Goal: Find specific page/section

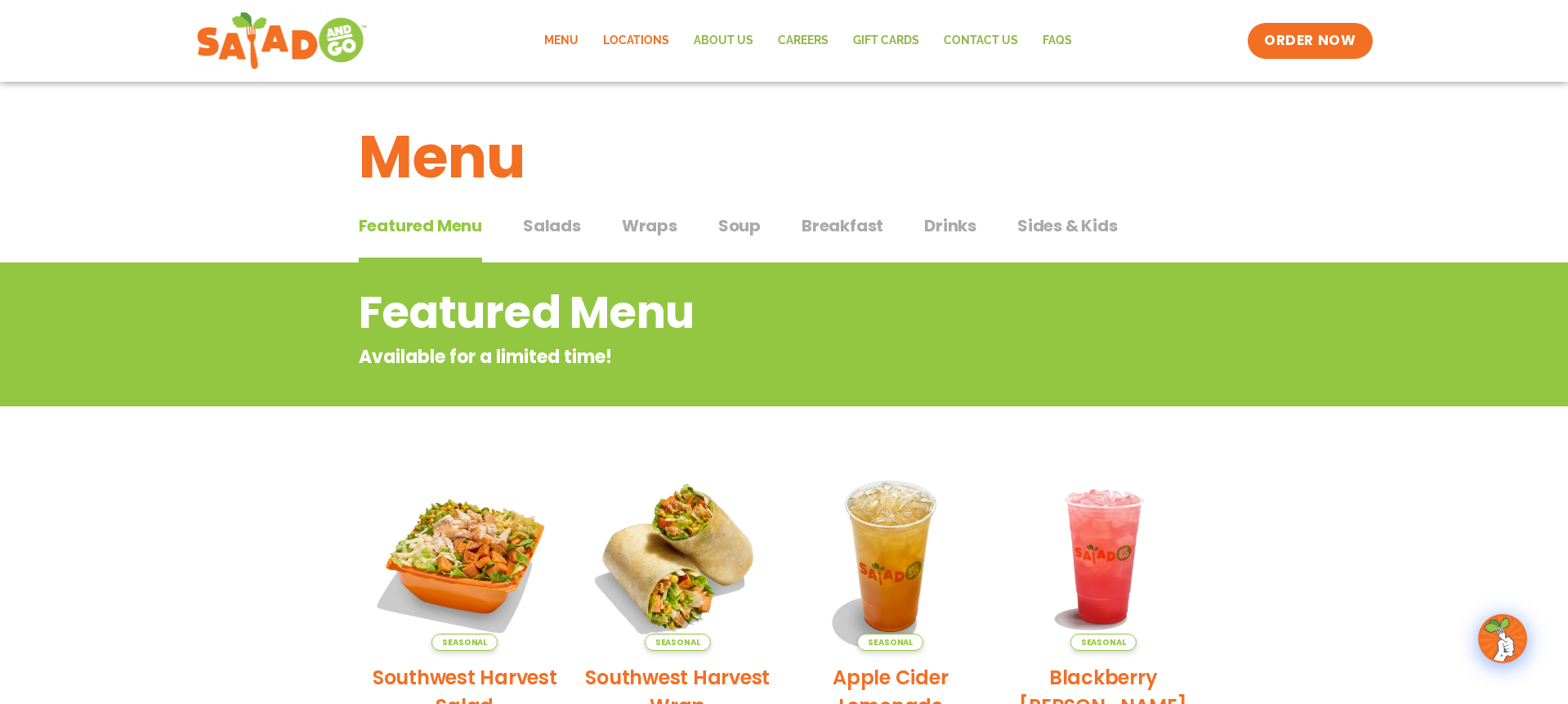
click at [649, 38] on link "Locations" at bounding box center [636, 41] width 90 height 38
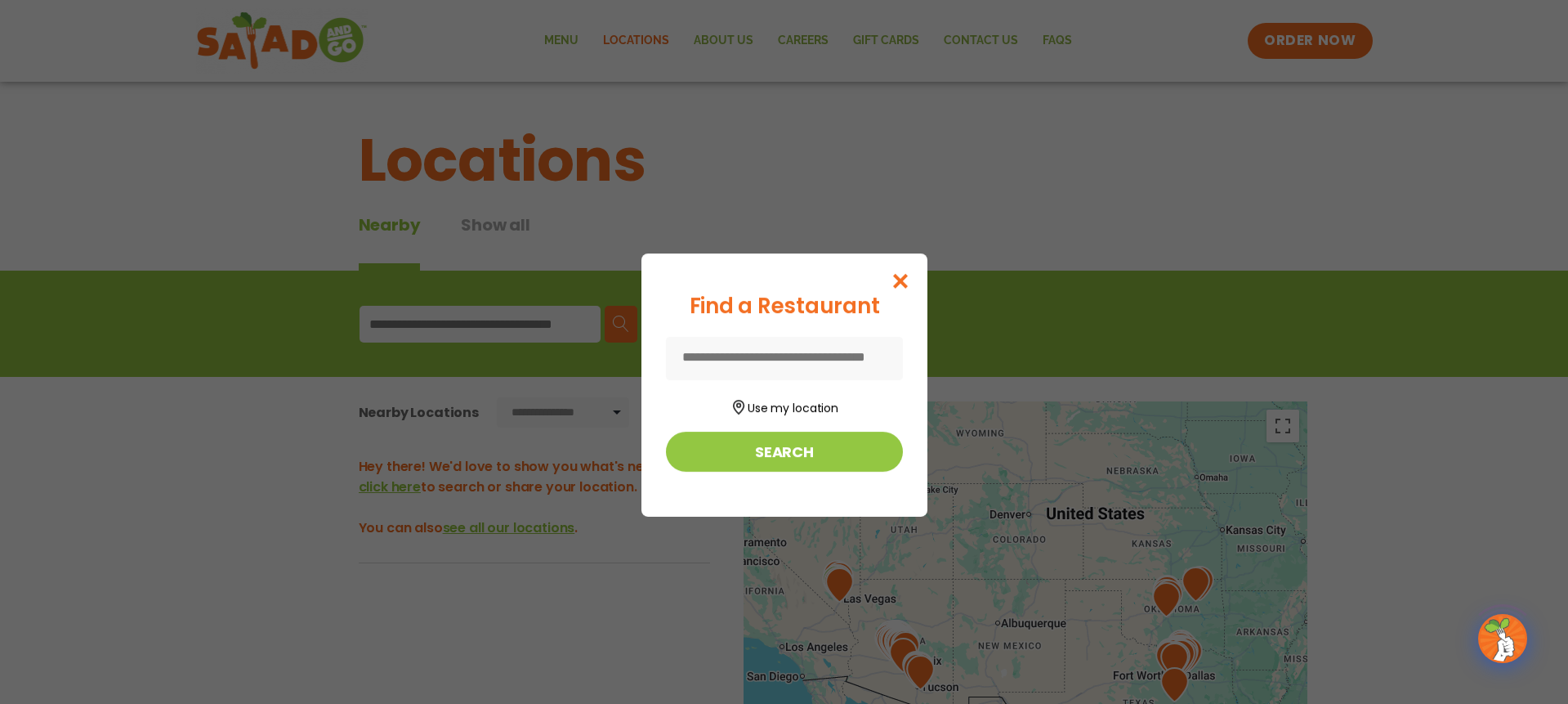
click at [785, 356] on input at bounding box center [784, 358] width 237 height 43
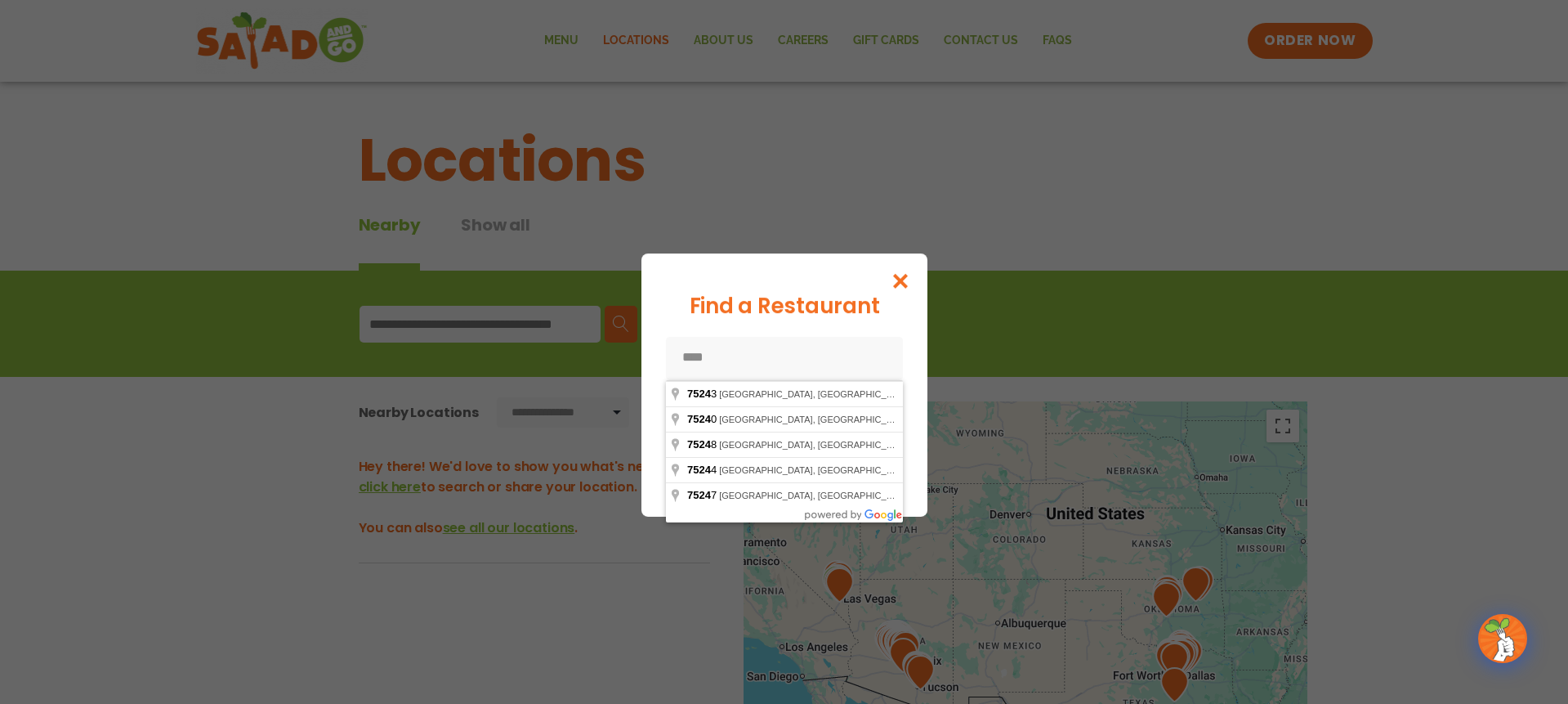
type input "*****"
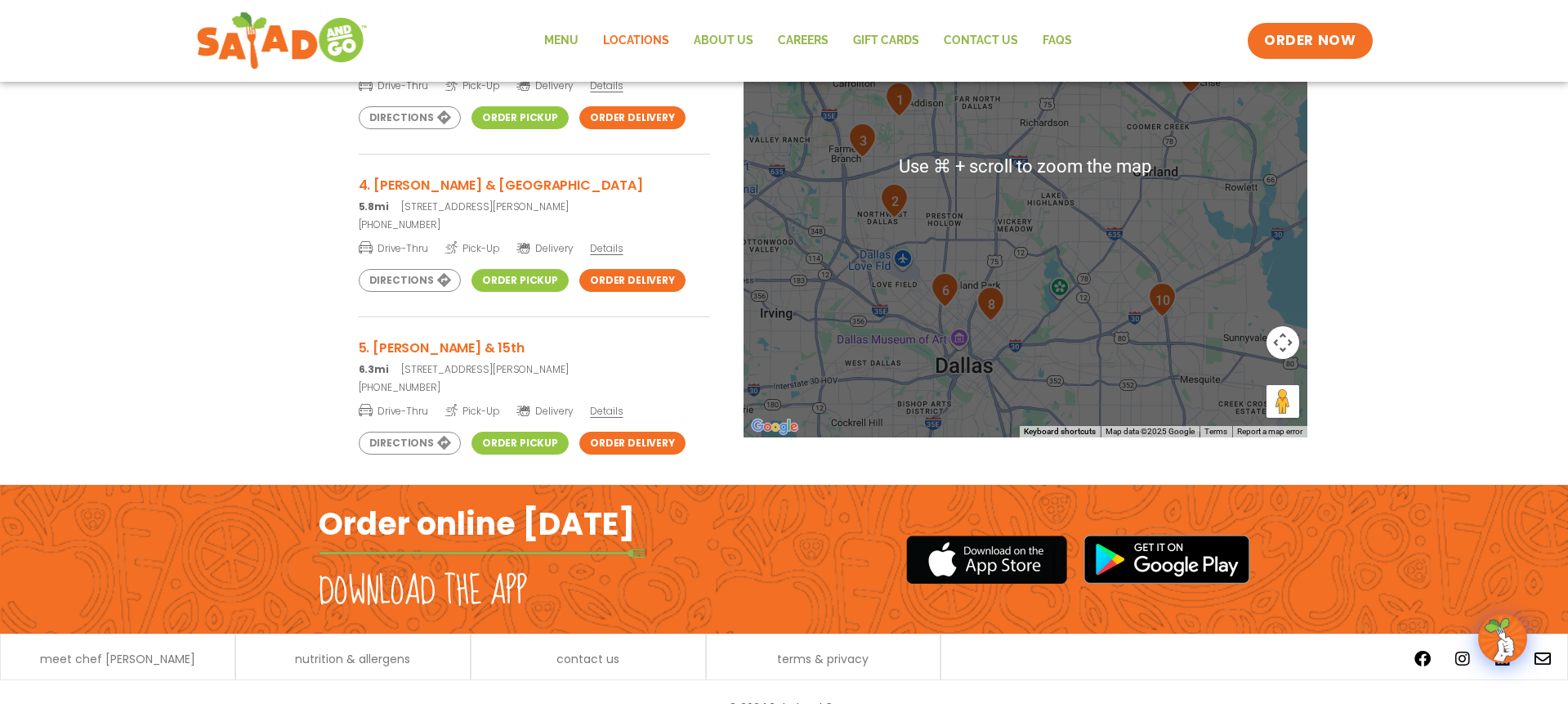
scroll to position [503, 0]
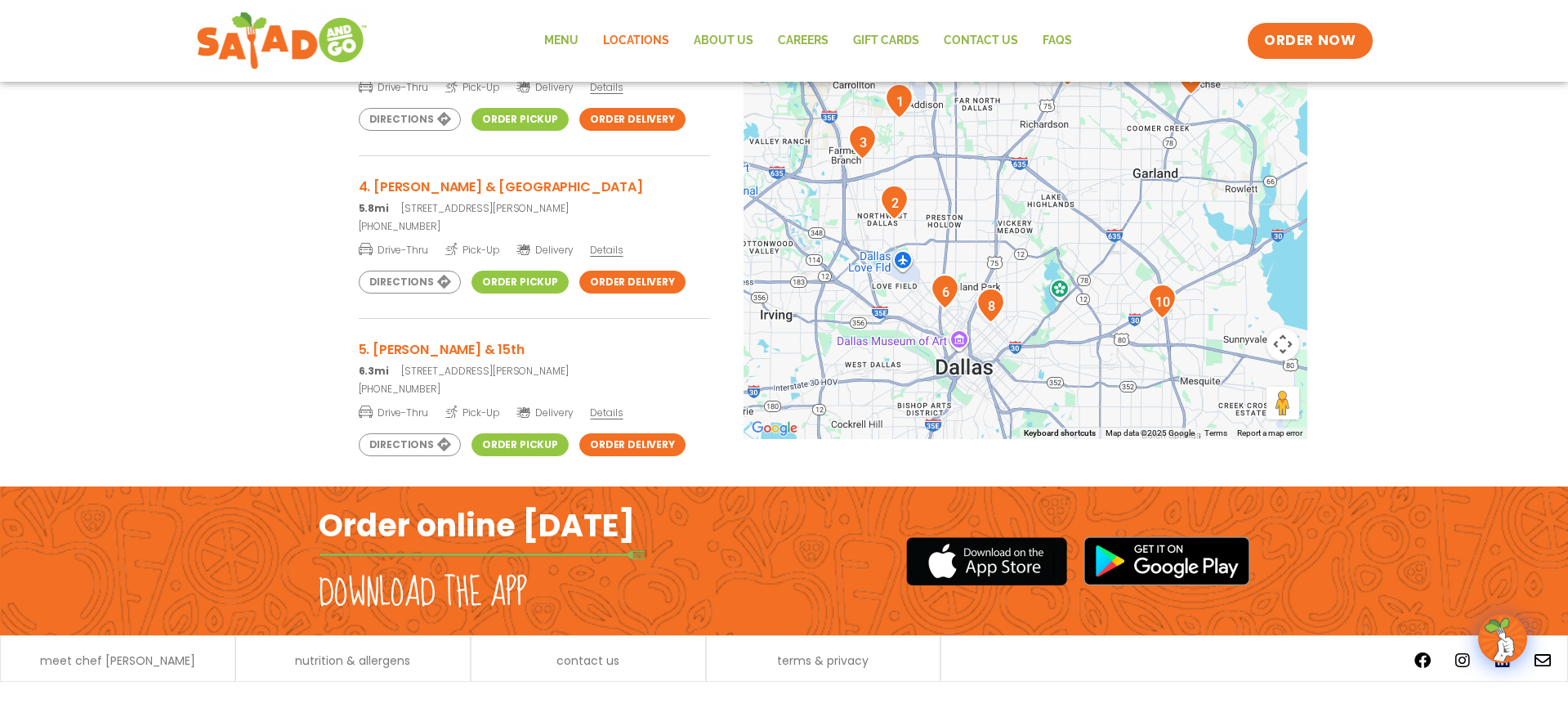
click at [1032, 279] on div at bounding box center [1024, 168] width 563 height 541
click at [977, 289] on img "8" at bounding box center [990, 305] width 28 height 35
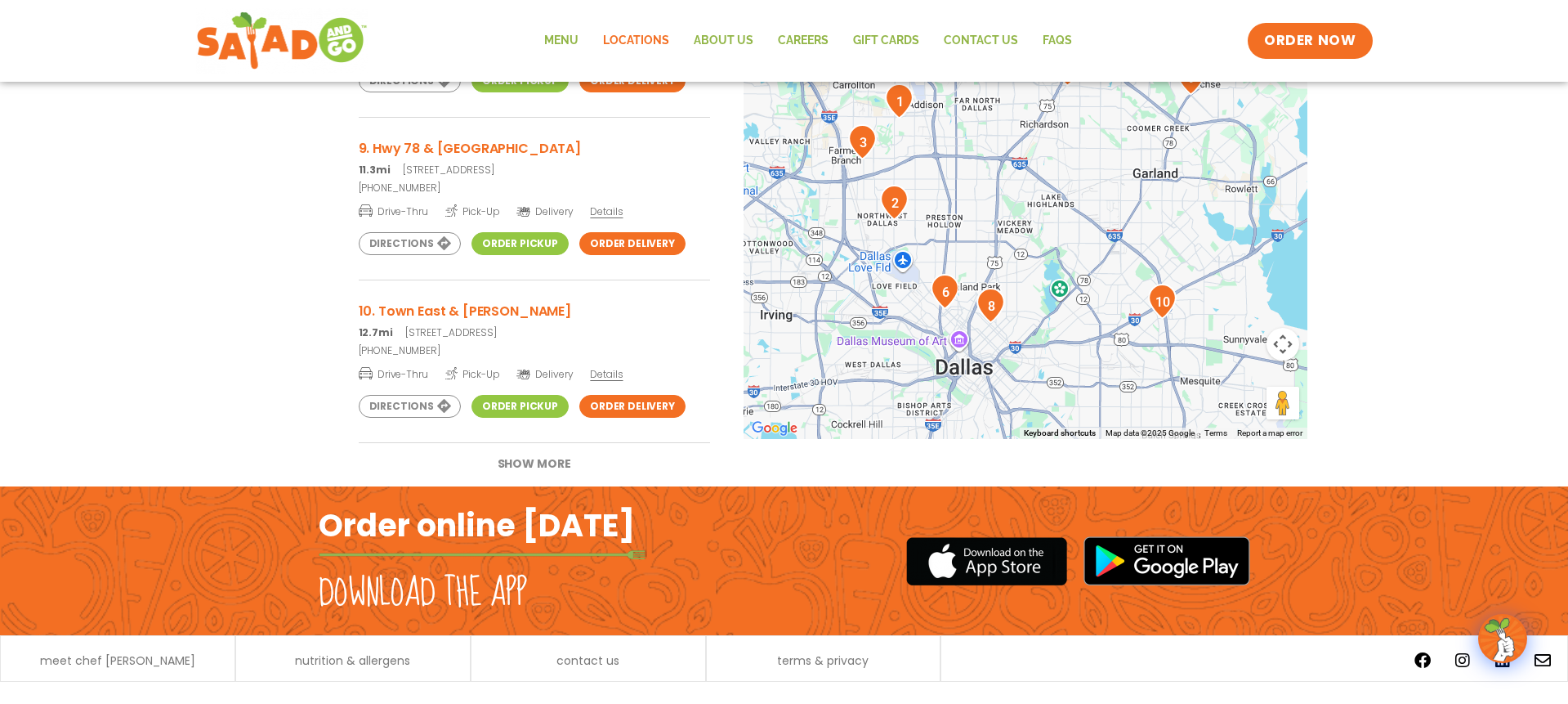
click at [977, 289] on img "8" at bounding box center [990, 305] width 28 height 35
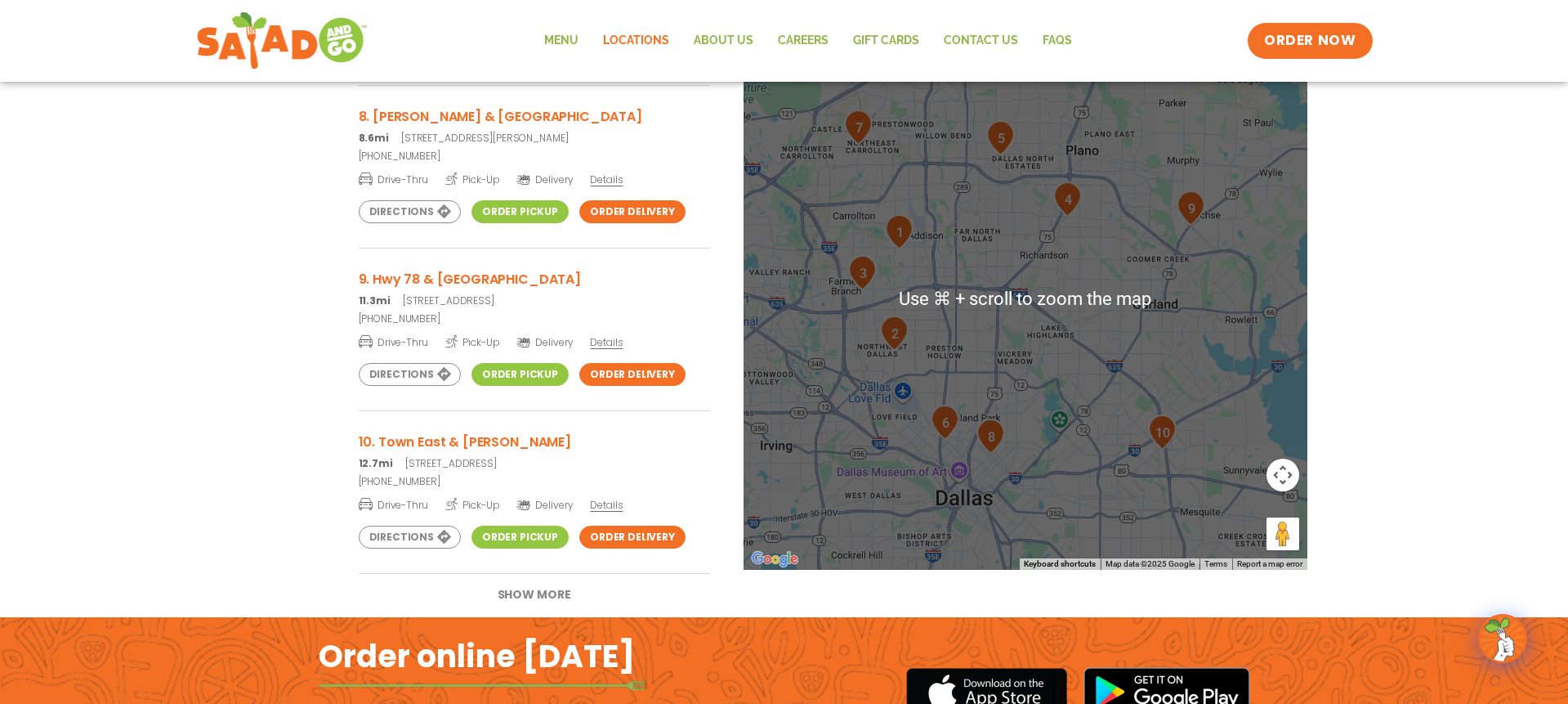
scroll to position [374, 0]
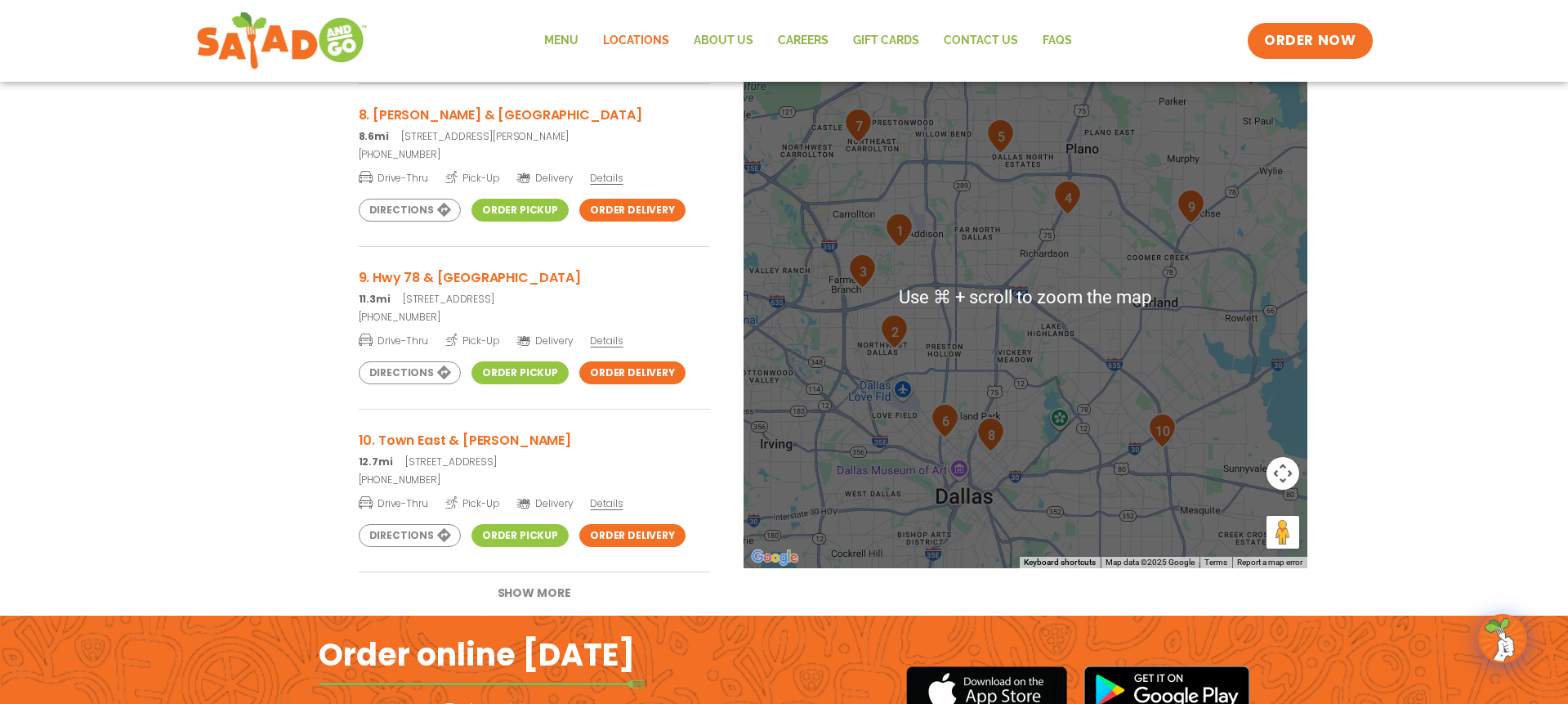
click at [995, 344] on div "To navigate, press the arrow keys." at bounding box center [1024, 297] width 563 height 541
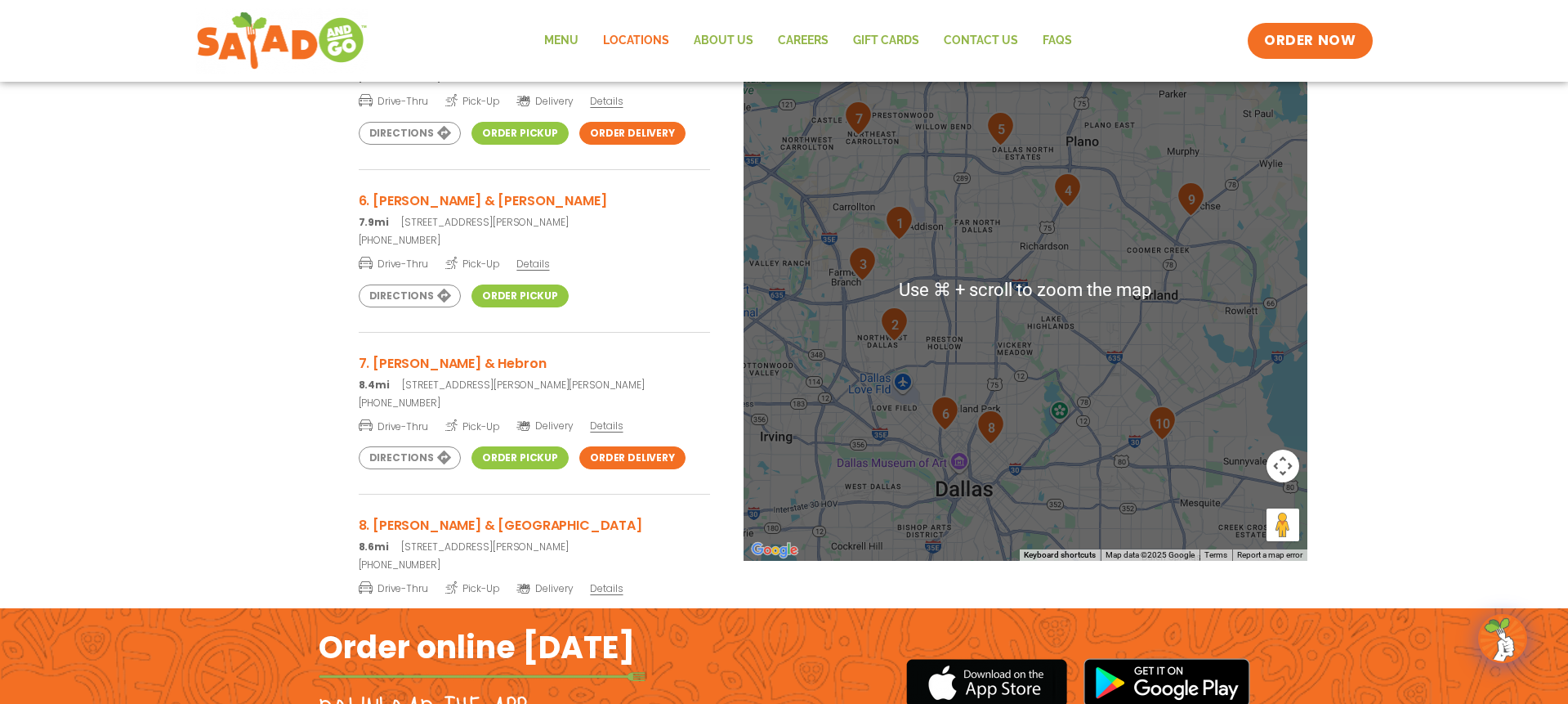
scroll to position [0, 0]
